Goal: Transaction & Acquisition: Purchase product/service

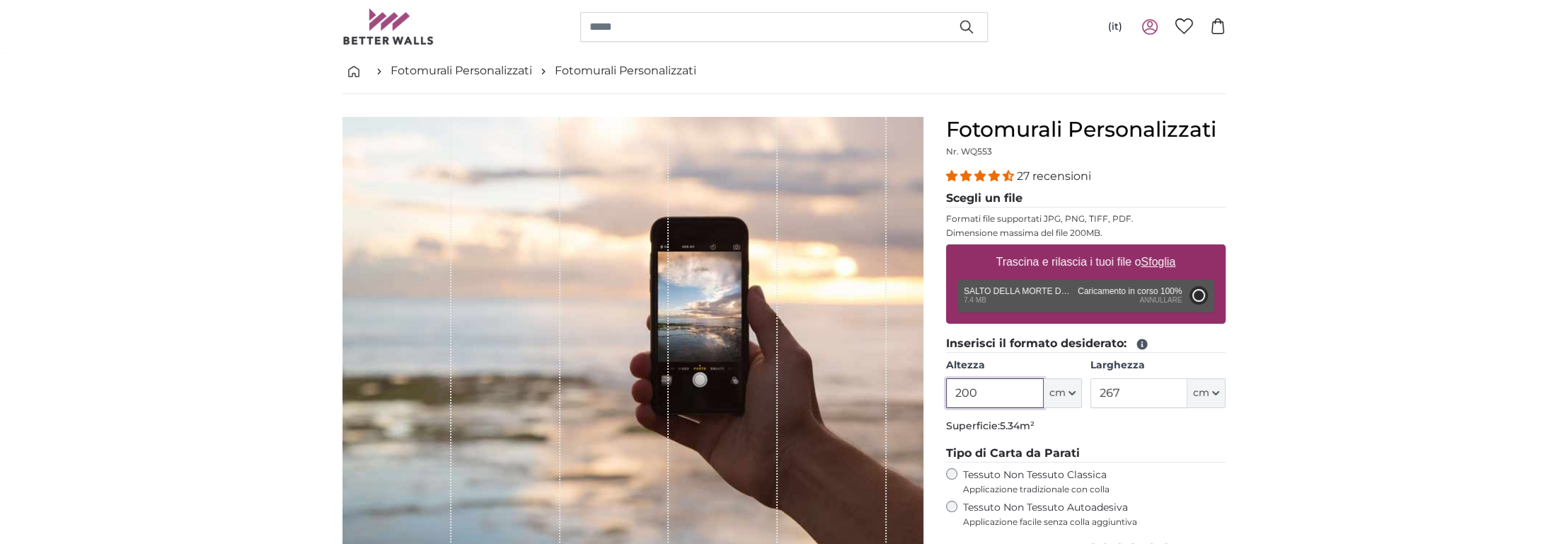
type input "272"
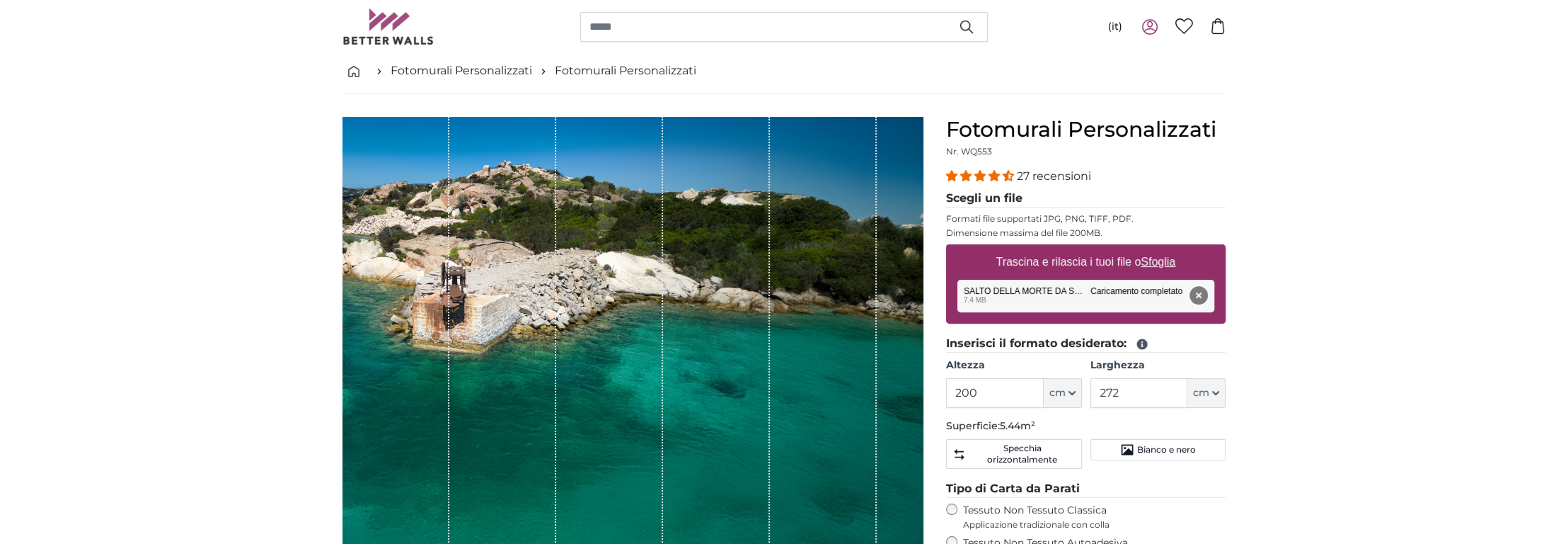
click at [1199, 295] on button "Rimuovi" at bounding box center [1199, 295] width 19 height 19
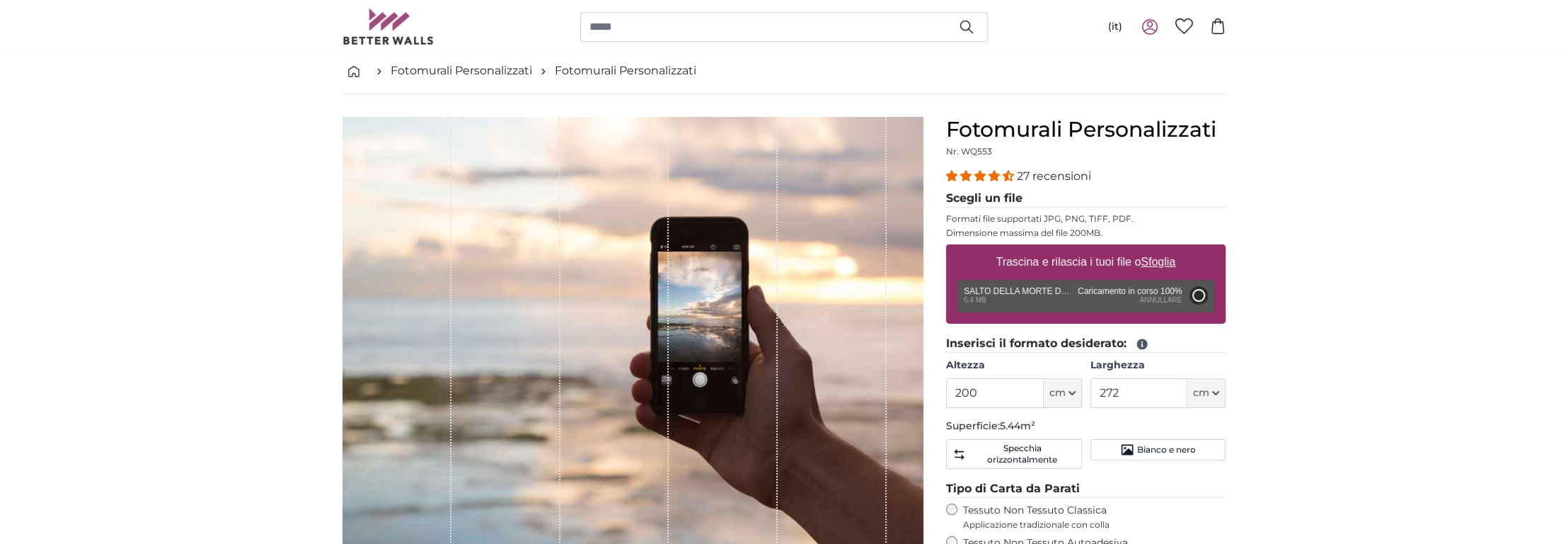
type input "186"
type input "331.1"
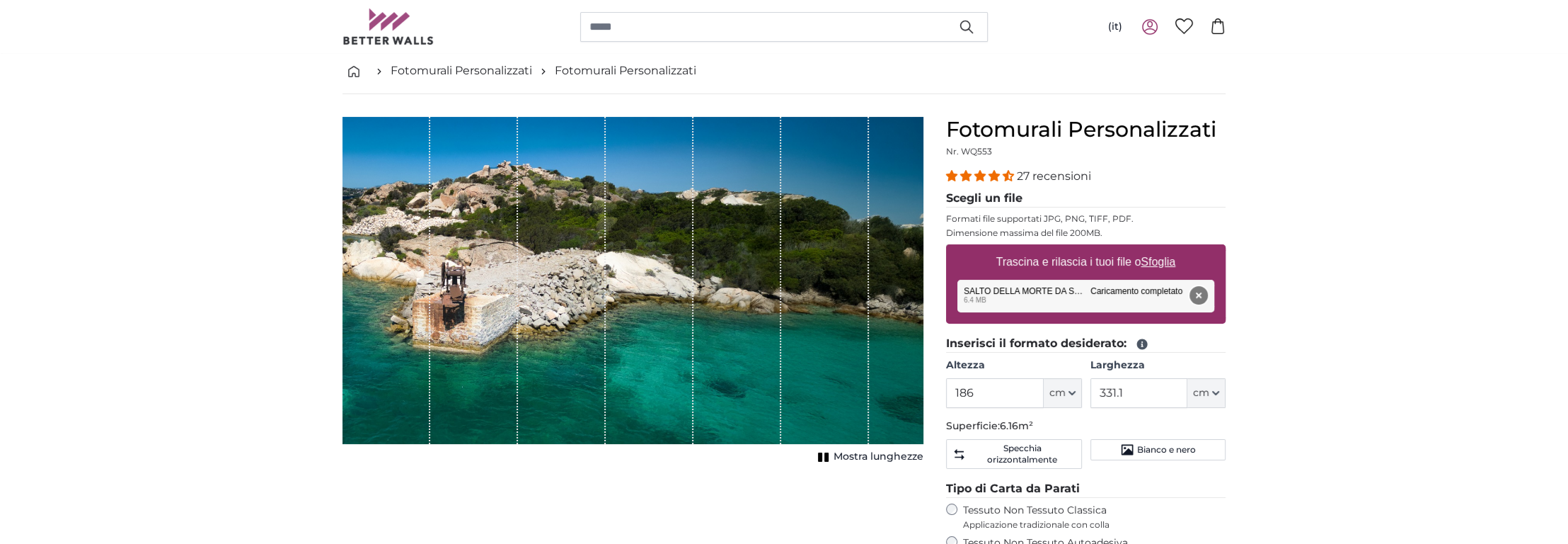
click at [1199, 297] on button "Rimuovi" at bounding box center [1199, 295] width 19 height 19
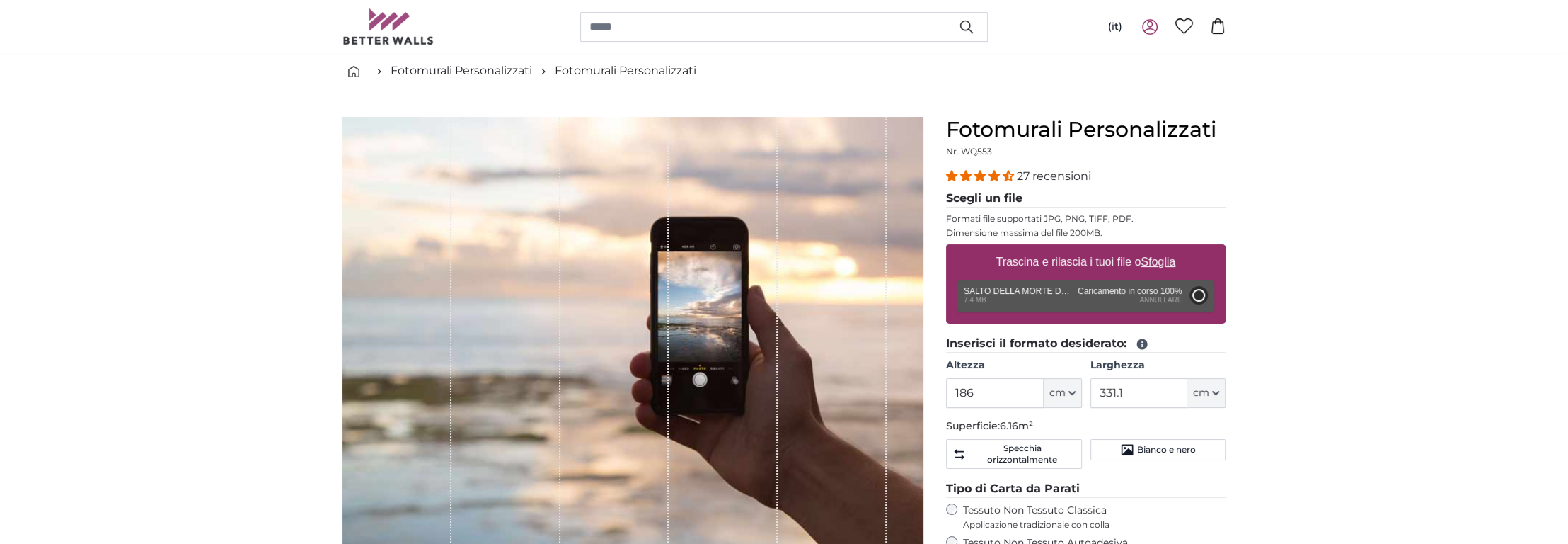
type input "200"
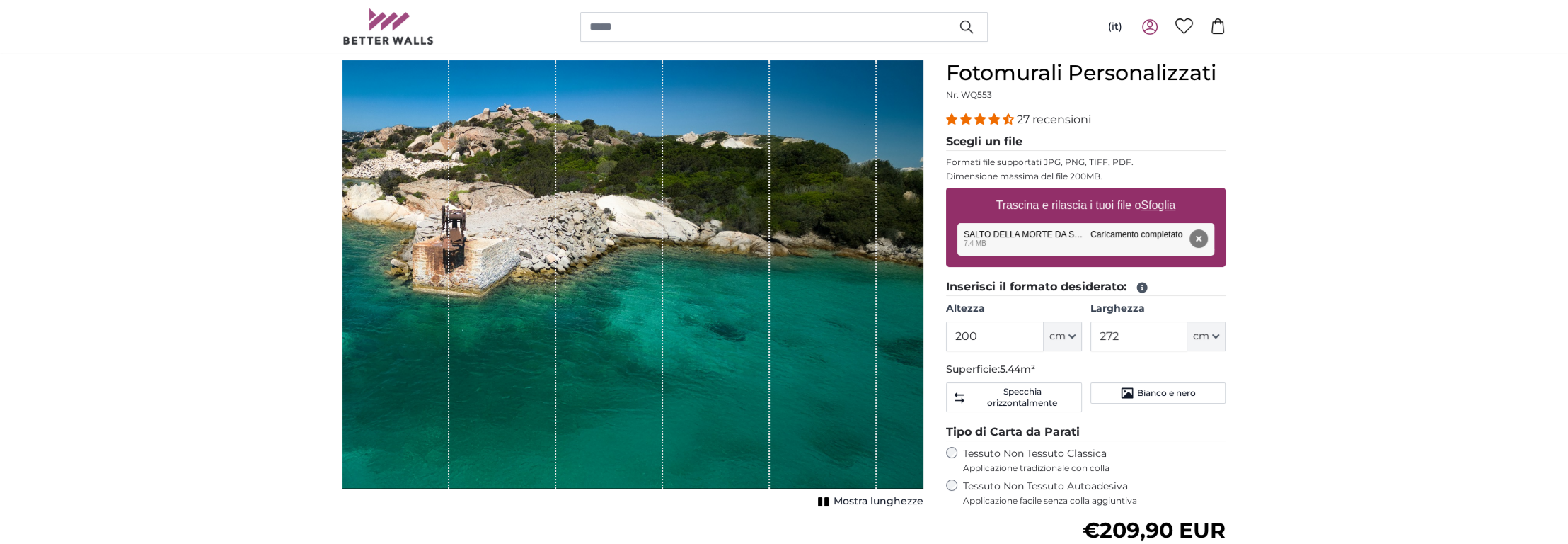
scroll to position [146, 0]
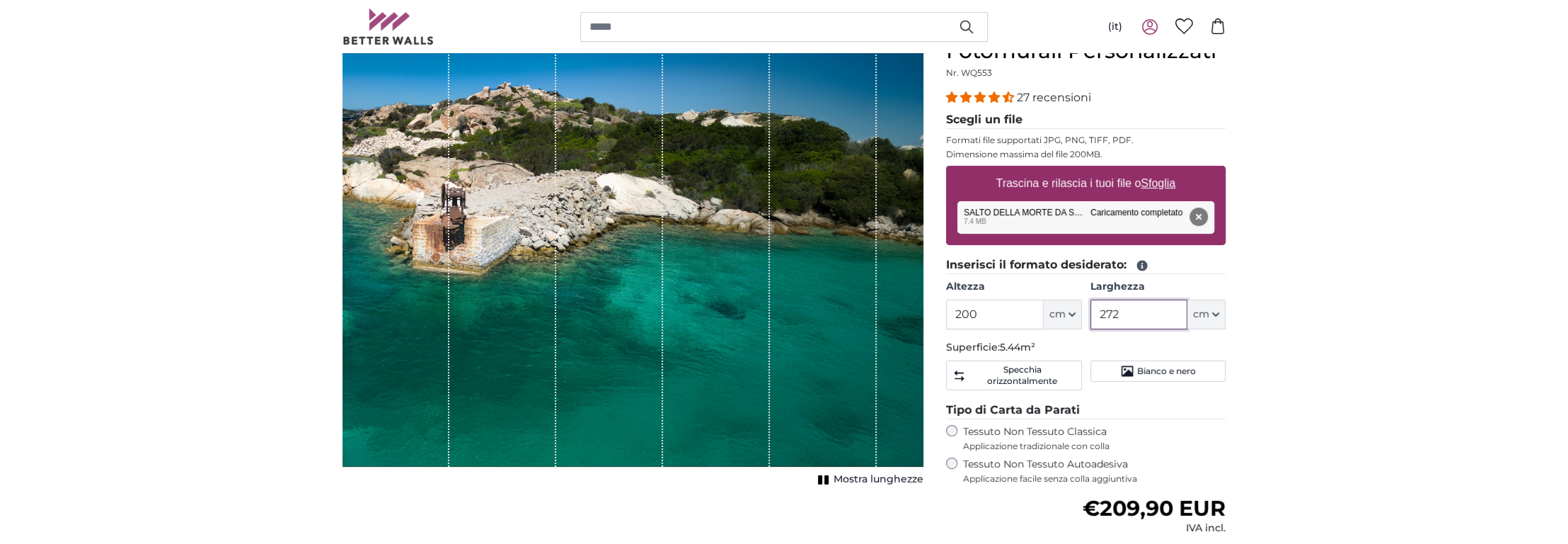
drag, startPoint x: 1139, startPoint y: 314, endPoint x: 1080, endPoint y: 316, distance: 59.0
click at [1080, 316] on div "Altezza 200 ft cm Centimeter (cm) Inches (inch) Feet (ft. in.) [GEOGRAPHIC_DATA…" at bounding box center [1085, 304] width 279 height 50
type input "290"
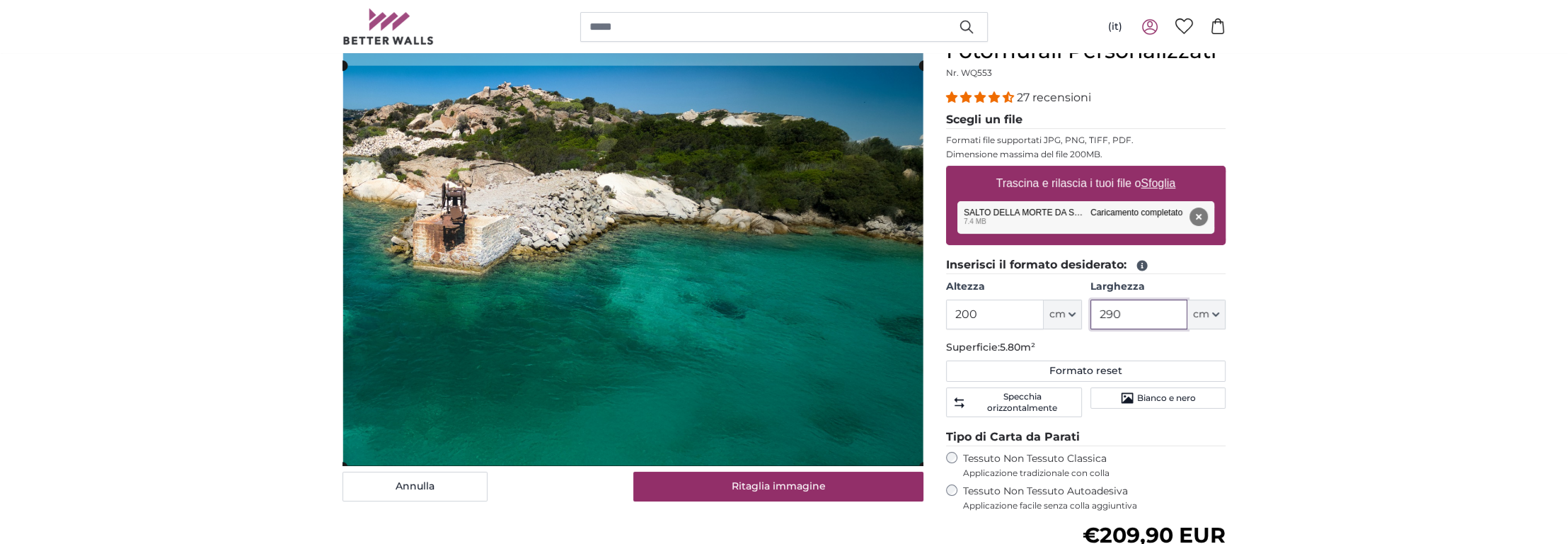
click at [499, 393] on cropper-handle at bounding box center [632, 265] width 581 height 401
drag, startPoint x: 1133, startPoint y: 310, endPoint x: 1016, endPoint y: 303, distance: 117.2
click at [1026, 310] on div "Altezza 200 ft cm Centimeter (cm) Inches (inch) Feet (ft. in.) [GEOGRAPHIC_DATA…" at bounding box center [1085, 304] width 279 height 50
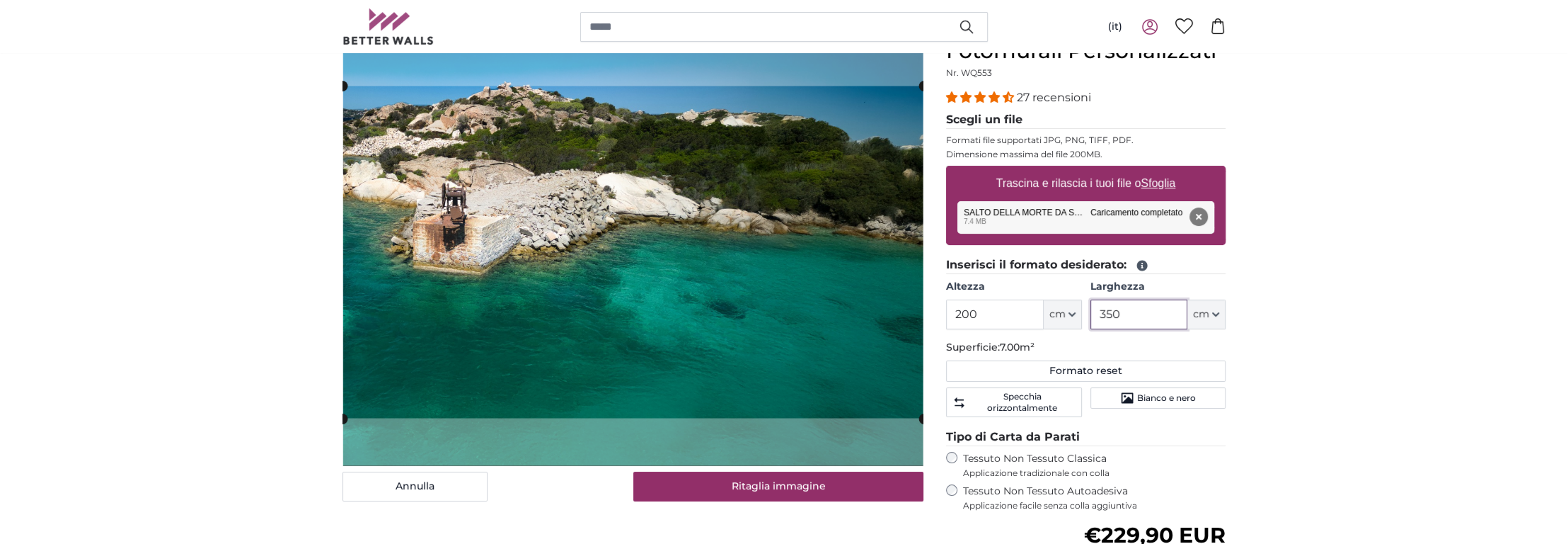
drag, startPoint x: 1119, startPoint y: 314, endPoint x: 1059, endPoint y: 318, distance: 60.1
click at [1059, 318] on div "Altezza 200 ft cm Centimeter (cm) Inches (inch) Feet (ft. in.) [GEOGRAPHIC_DATA…" at bounding box center [1085, 304] width 279 height 50
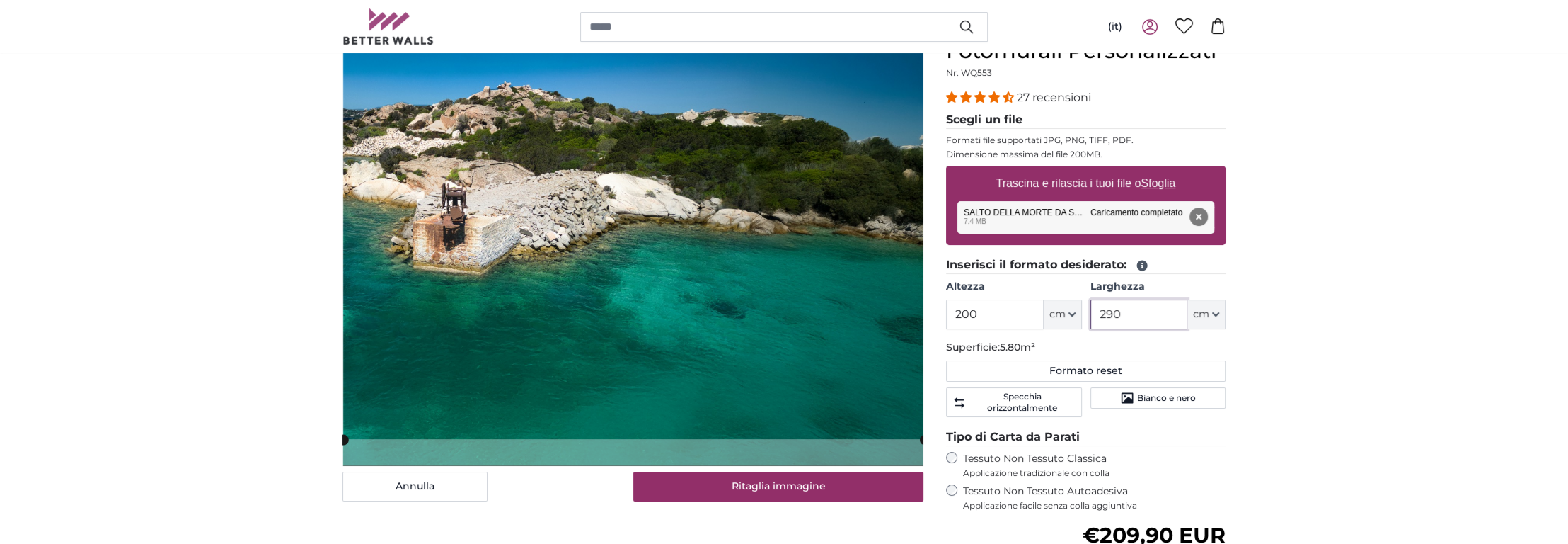
click at [695, 243] on cropper-handle at bounding box center [633, 238] width 581 height 401
click at [692, 247] on cropper-handle at bounding box center [633, 238] width 581 height 401
type input "290"
drag, startPoint x: 999, startPoint y: 314, endPoint x: 849, endPoint y: 335, distance: 151.5
click at [849, 335] on product-detail "[PERSON_NAME] immagine Mostra lunghezze Fotomurali Personalizzati Nr. WQ553 27 …" at bounding box center [784, 385] width 906 height 739
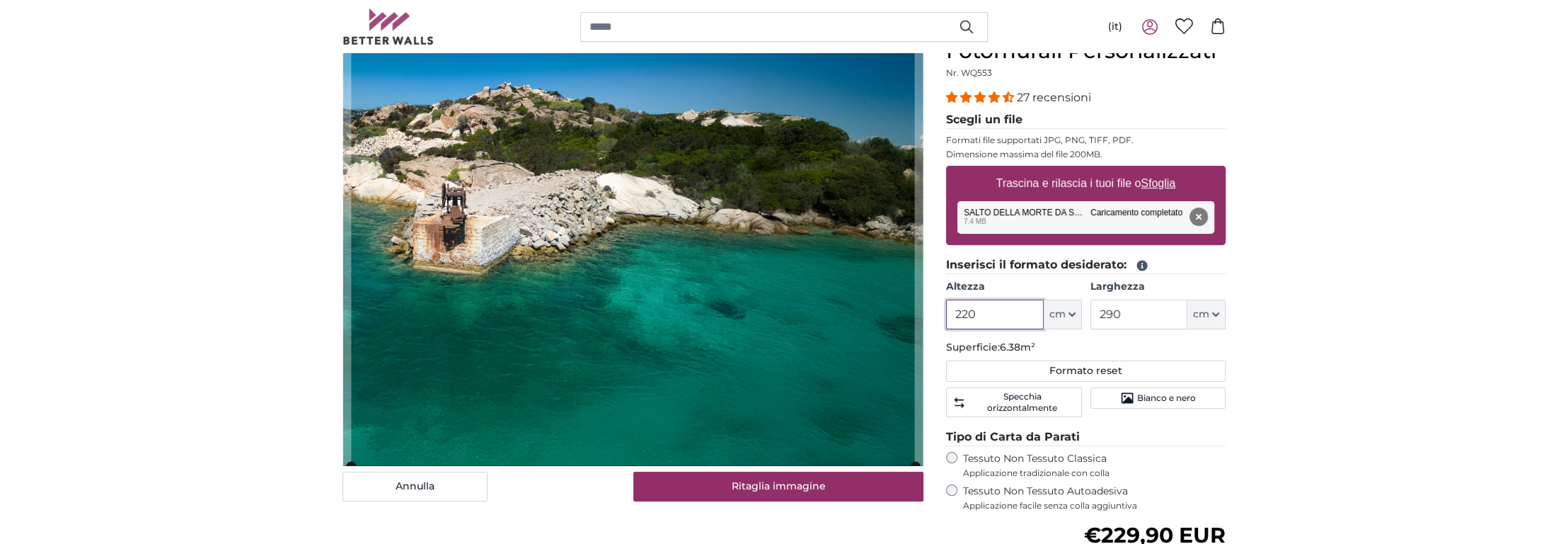
type input "220"
click at [1151, 310] on input "290" at bounding box center [1139, 315] width 97 height 30
click at [902, 329] on cropper-handle at bounding box center [632, 252] width 563 height 428
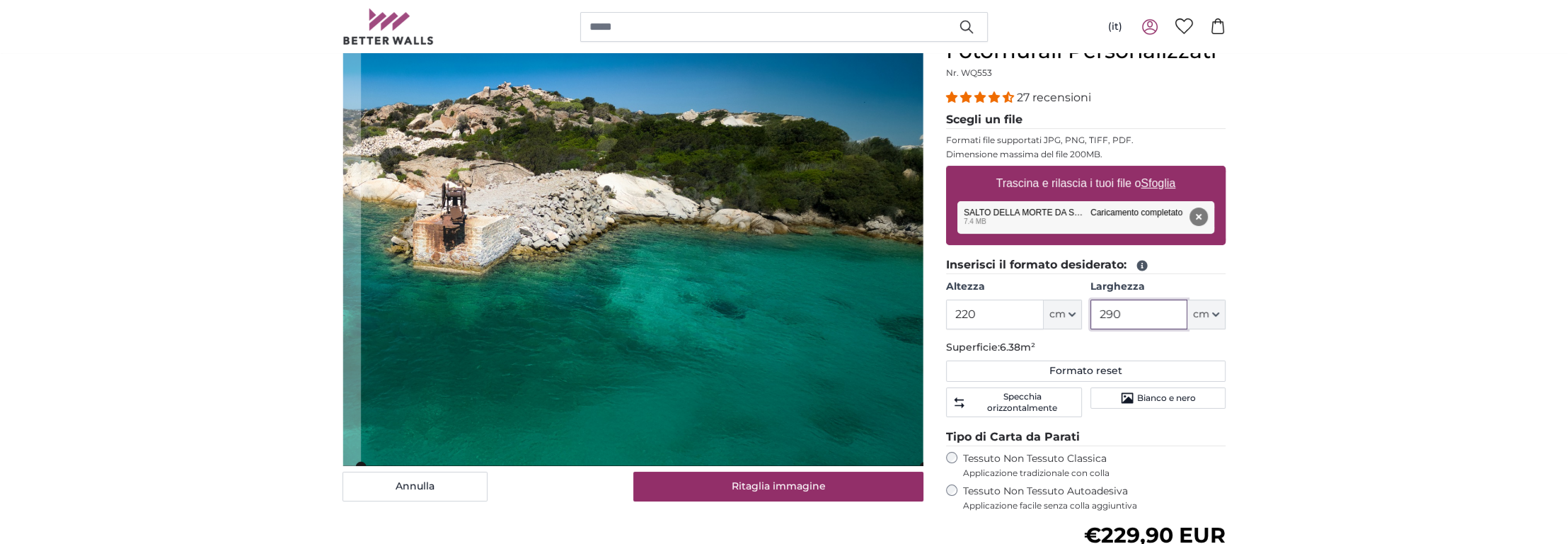
click at [743, 335] on cropper-handle at bounding box center [642, 252] width 563 height 428
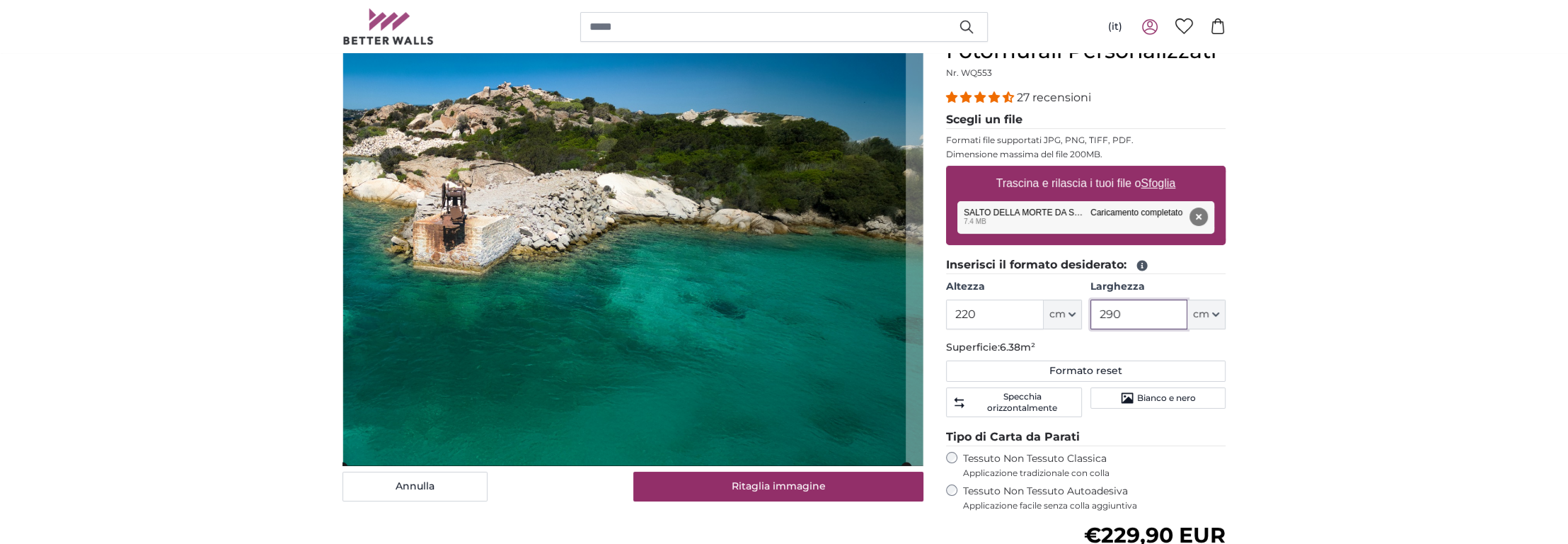
drag, startPoint x: 1138, startPoint y: 310, endPoint x: 1057, endPoint y: 321, distance: 81.7
click at [1057, 321] on div "Altezza 220 ft cm Centimeter (cm) Inches (inch) Feet (ft. in.) [GEOGRAPHIC_DATA…" at bounding box center [1085, 304] width 279 height 50
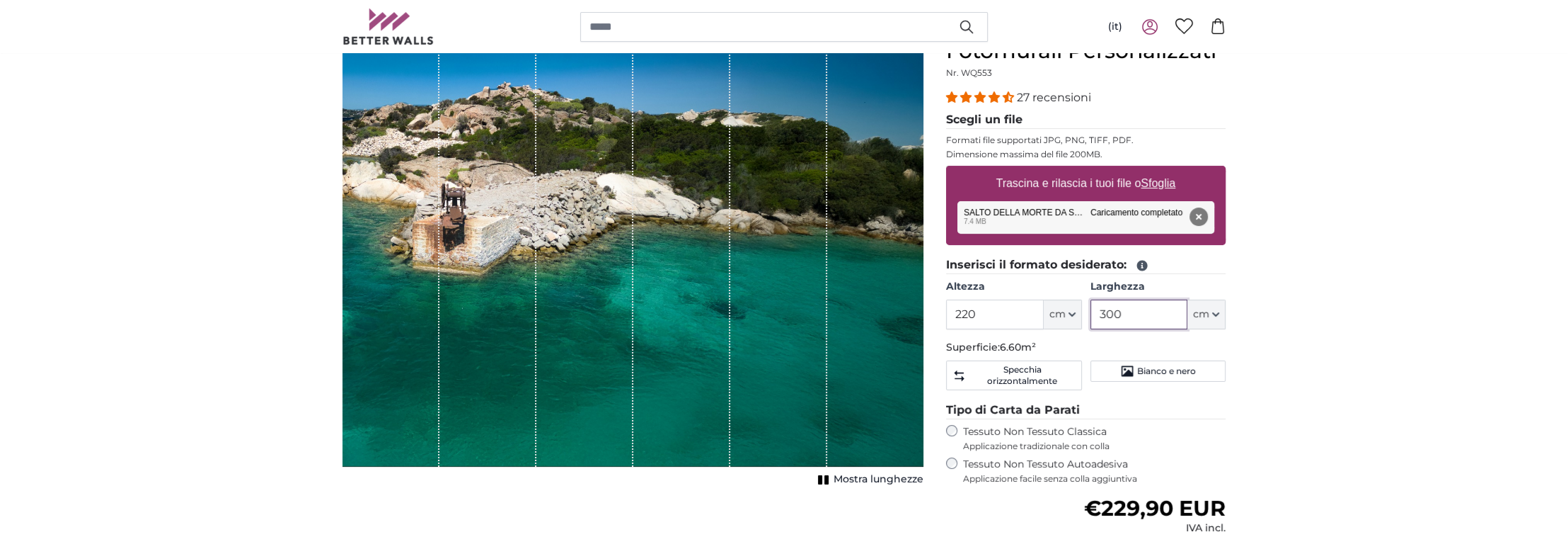
drag, startPoint x: 1130, startPoint y: 310, endPoint x: 1046, endPoint y: 317, distance: 84.3
click at [1047, 317] on div "Altezza 220 ft cm Centimeter (cm) Inches (inch) Feet (ft. in.) [GEOGRAPHIC_DATA…" at bounding box center [1085, 304] width 279 height 50
type input "290"
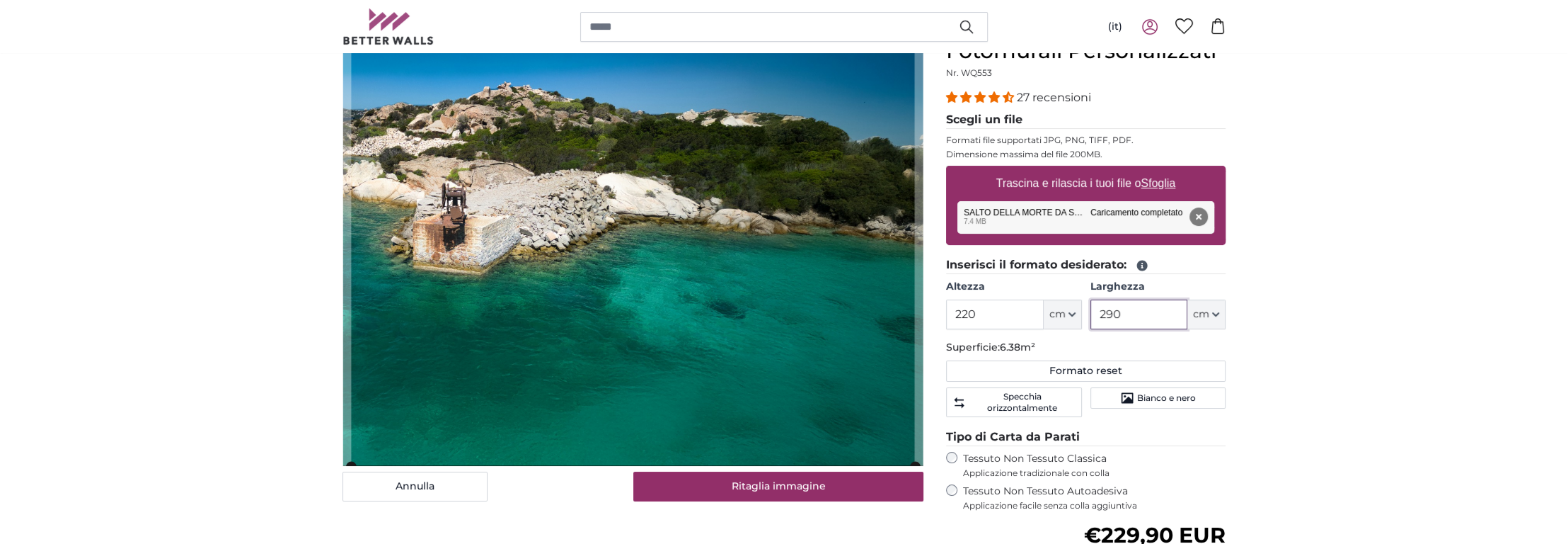
click at [633, 385] on cropper-handle at bounding box center [632, 252] width 563 height 428
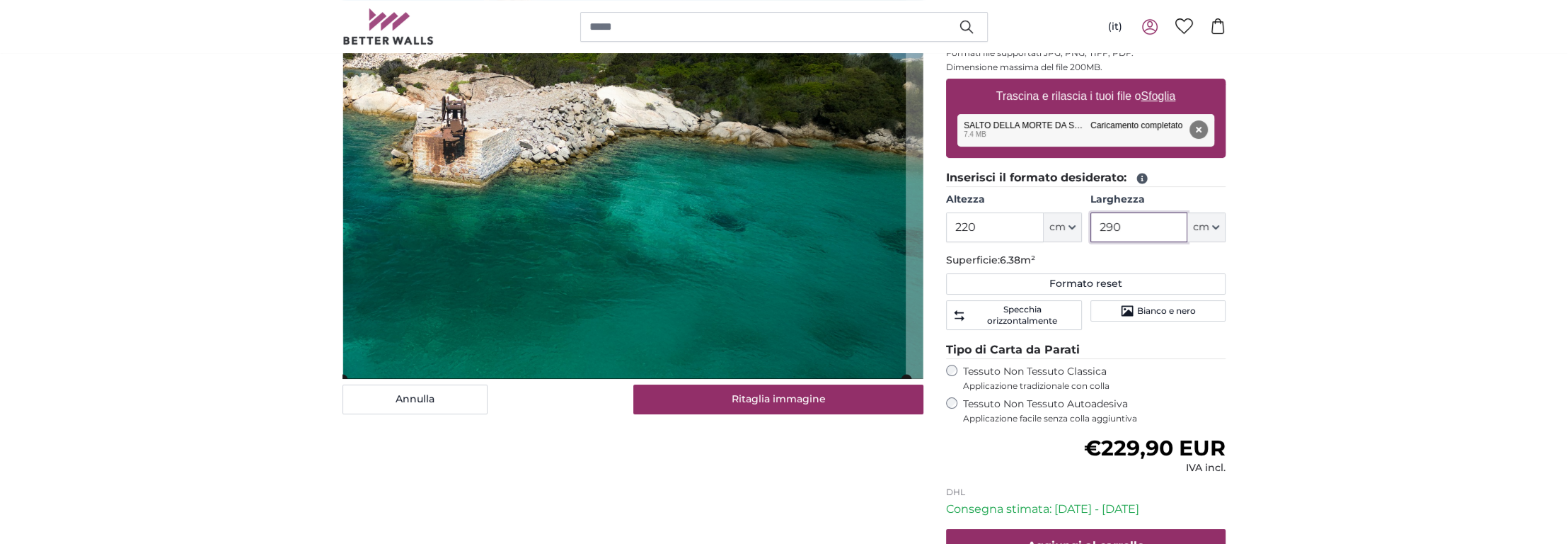
scroll to position [303, 0]
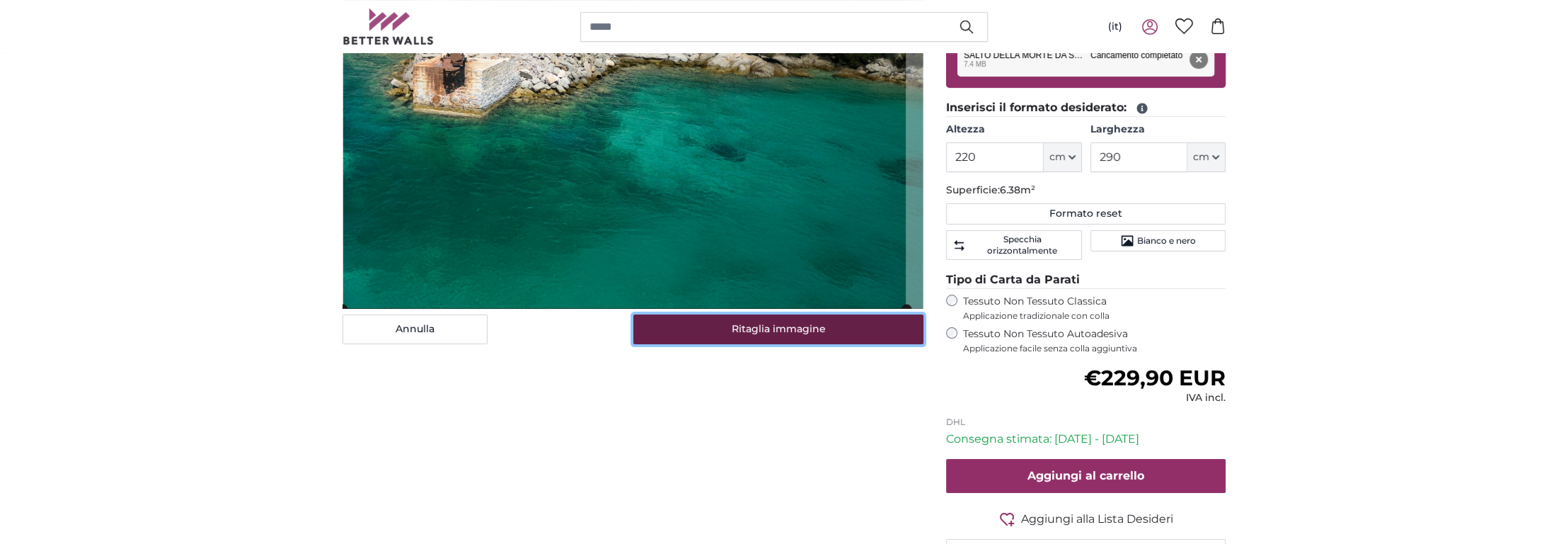
click at [733, 328] on button "Ritaglia immagine" at bounding box center [778, 329] width 291 height 30
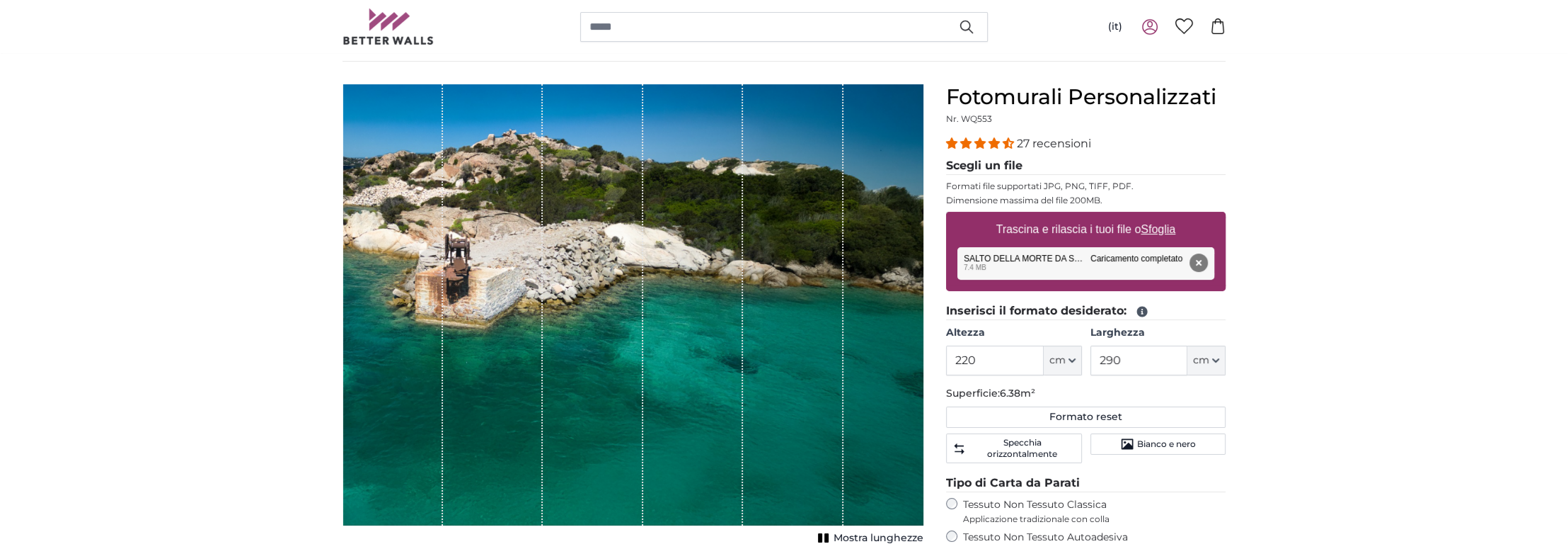
scroll to position [157, 0]
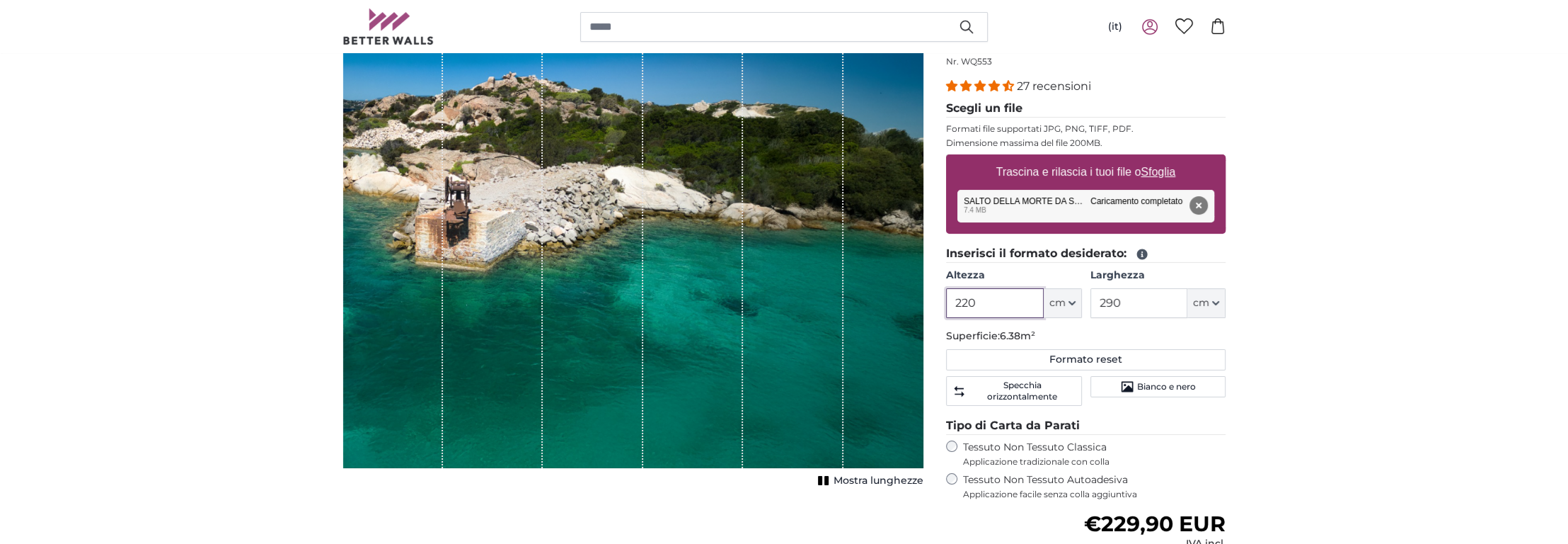
drag, startPoint x: 991, startPoint y: 300, endPoint x: 863, endPoint y: 288, distance: 128.6
click at [877, 307] on product-detail "[PERSON_NAME] immagine Mostra lunghezze Fotomurali Personalizzati Nr. WQ553 27 …" at bounding box center [784, 373] width 906 height 739
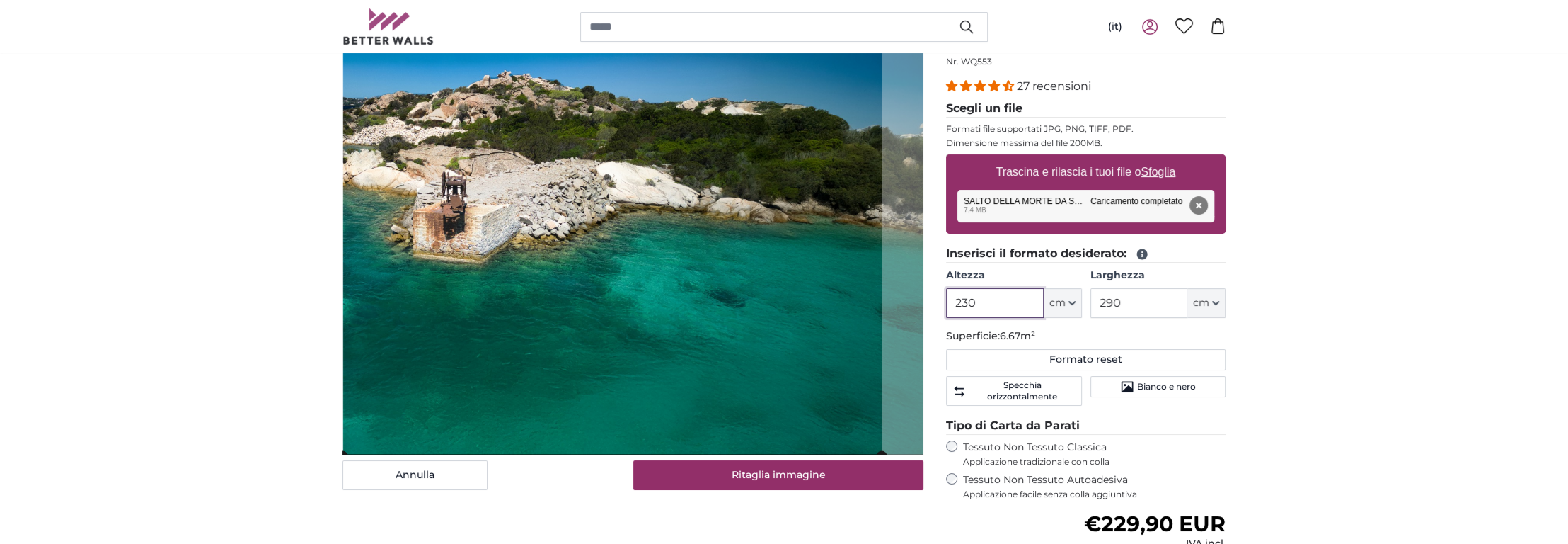
click at [743, 325] on cropper-handle at bounding box center [612, 241] width 539 height 428
type input "230"
drag, startPoint x: 1137, startPoint y: 308, endPoint x: 1070, endPoint y: 303, distance: 67.2
click at [1070, 303] on div "Altezza 230 ft cm Centimeter (cm) Inches (inch) Feet (ft. in.) [GEOGRAPHIC_DATA…" at bounding box center [1085, 293] width 279 height 50
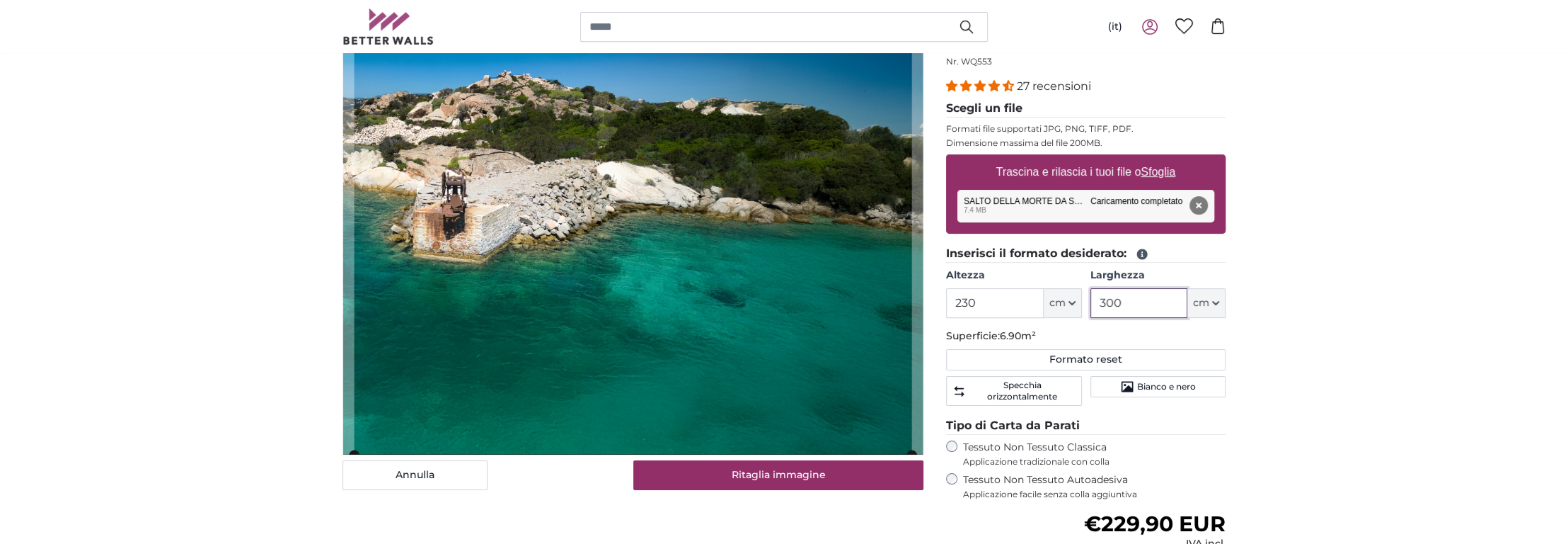
type input "300"
click at [1016, 306] on input "230" at bounding box center [994, 303] width 97 height 30
click at [1134, 298] on input "300" at bounding box center [1139, 303] width 97 height 30
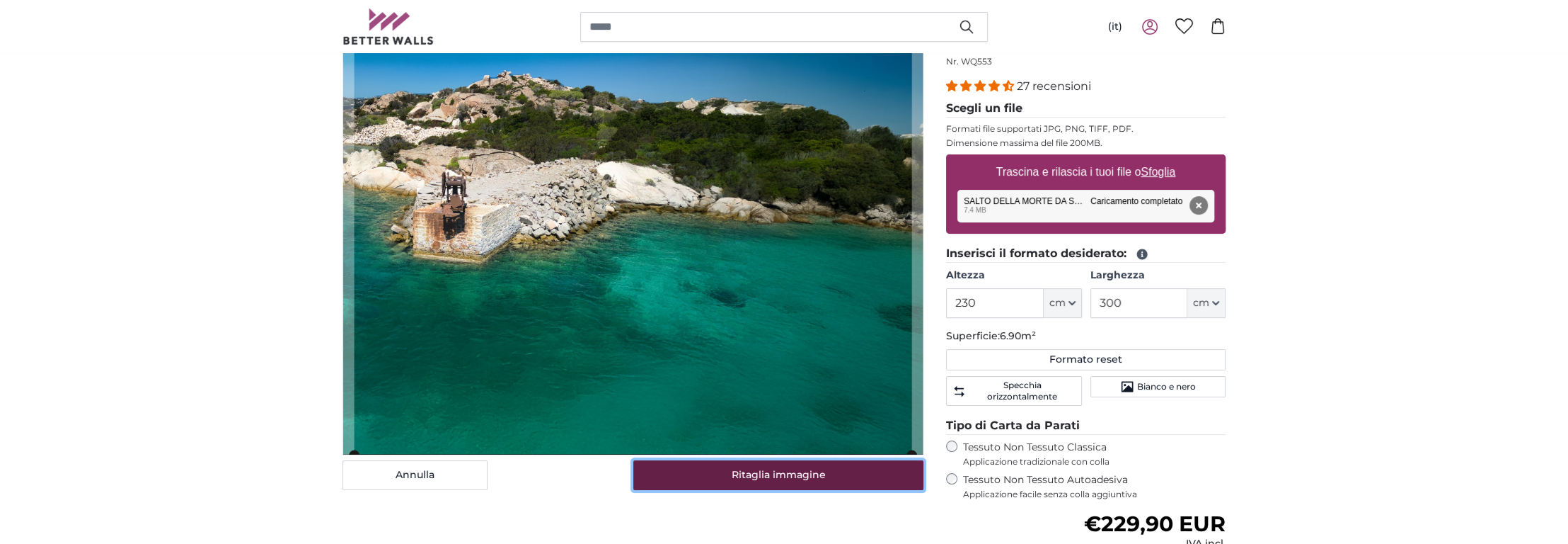
click at [765, 474] on button "Ritaglia immagine" at bounding box center [778, 475] width 291 height 30
